Goal: Transaction & Acquisition: Download file/media

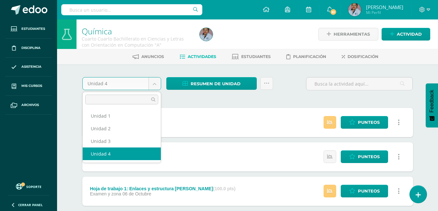
click at [156, 84] on body "Estudiantes Disciplina Asistencia Mis cursos Archivos Soporte Ayuda Reportar un…" at bounding box center [219, 159] width 438 height 318
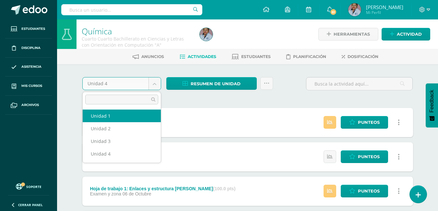
select select "Unidad 1"
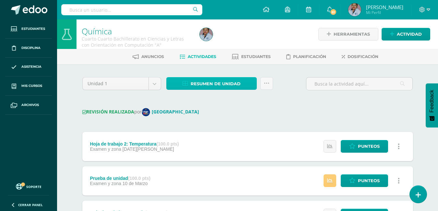
click at [217, 86] on span "Resumen de unidad" at bounding box center [216, 84] width 50 height 12
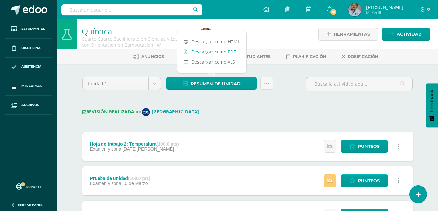
click at [215, 53] on link "Descargar como PDF" at bounding box center [211, 52] width 69 height 10
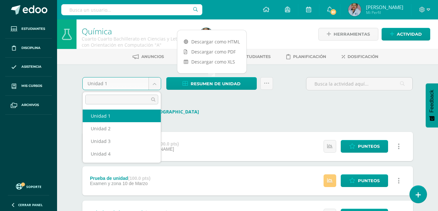
click at [156, 86] on body "Estudiantes Disciplina Asistencia Mis cursos Archivos Soporte Ayuda Reportar un…" at bounding box center [219, 188] width 438 height 376
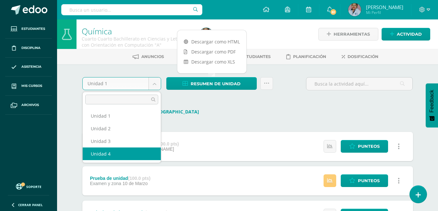
select select "Unidad 4"
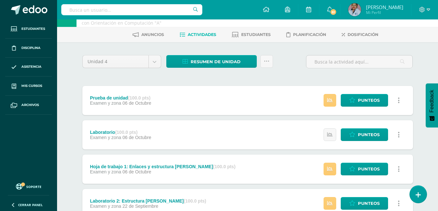
scroll to position [32, 0]
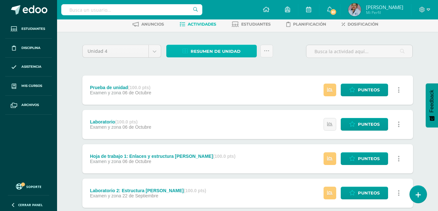
click at [209, 54] on span "Resumen de unidad" at bounding box center [216, 51] width 50 height 12
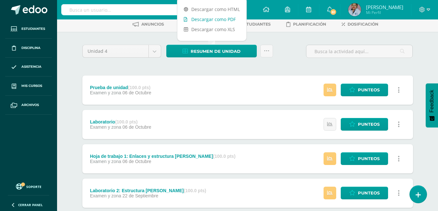
click at [218, 19] on link "Descargar como PDF" at bounding box center [211, 19] width 69 height 10
